Goal: Transaction & Acquisition: Purchase product/service

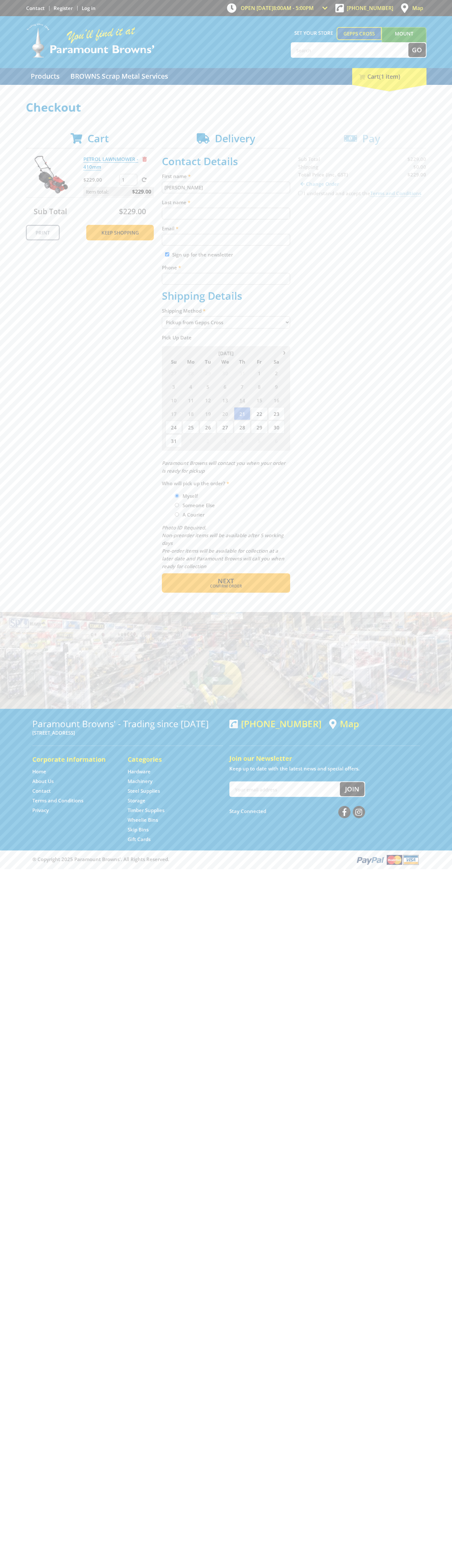
type input "[PERSON_NAME]"
type input "[EMAIL_ADDRESS][DOMAIN_NAME]"
type input "0293744000"
click at [226, 581] on span "Next" at bounding box center [226, 581] width 16 height 9
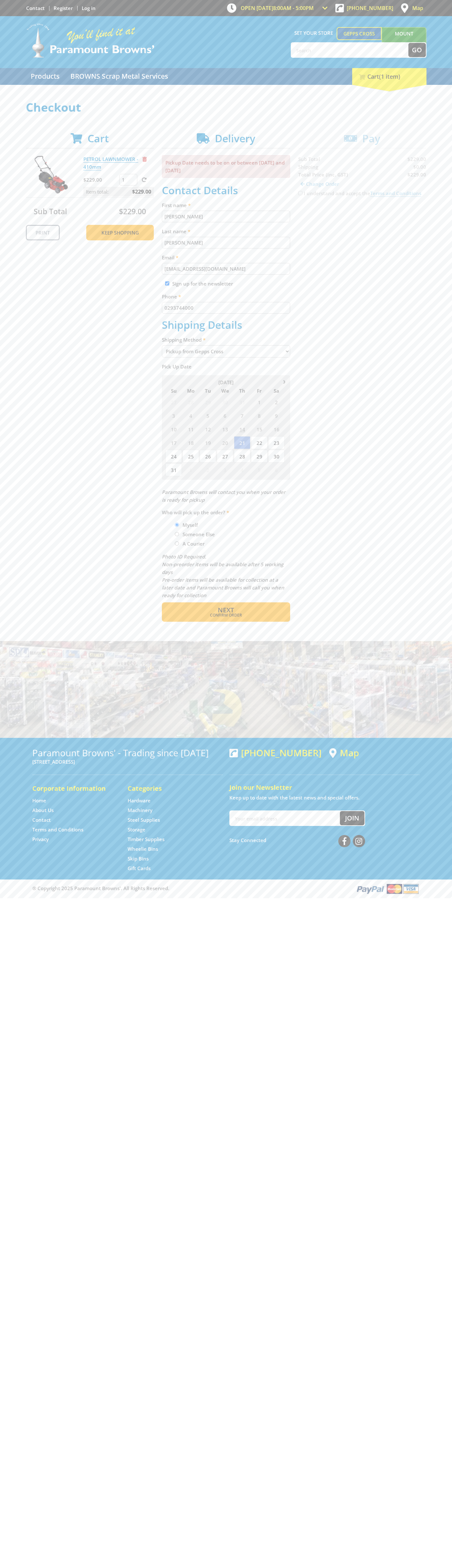
type input "[PERSON_NAME]"
click at [226, 615] on span "Confirm order" at bounding box center [225, 615] width 100 height 4
click at [226, 611] on span "Next" at bounding box center [226, 610] width 16 height 9
